Goal: Browse casually

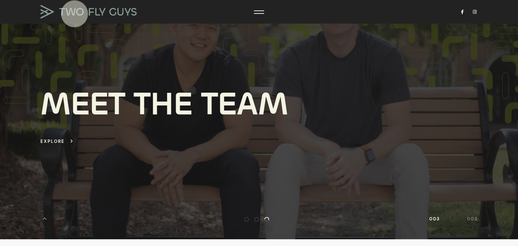
click at [74, 14] on img at bounding box center [88, 11] width 96 height 13
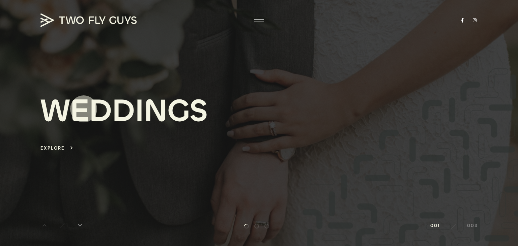
click at [84, 109] on div "E" at bounding box center [79, 111] width 19 height 34
